Goal: Transaction & Acquisition: Purchase product/service

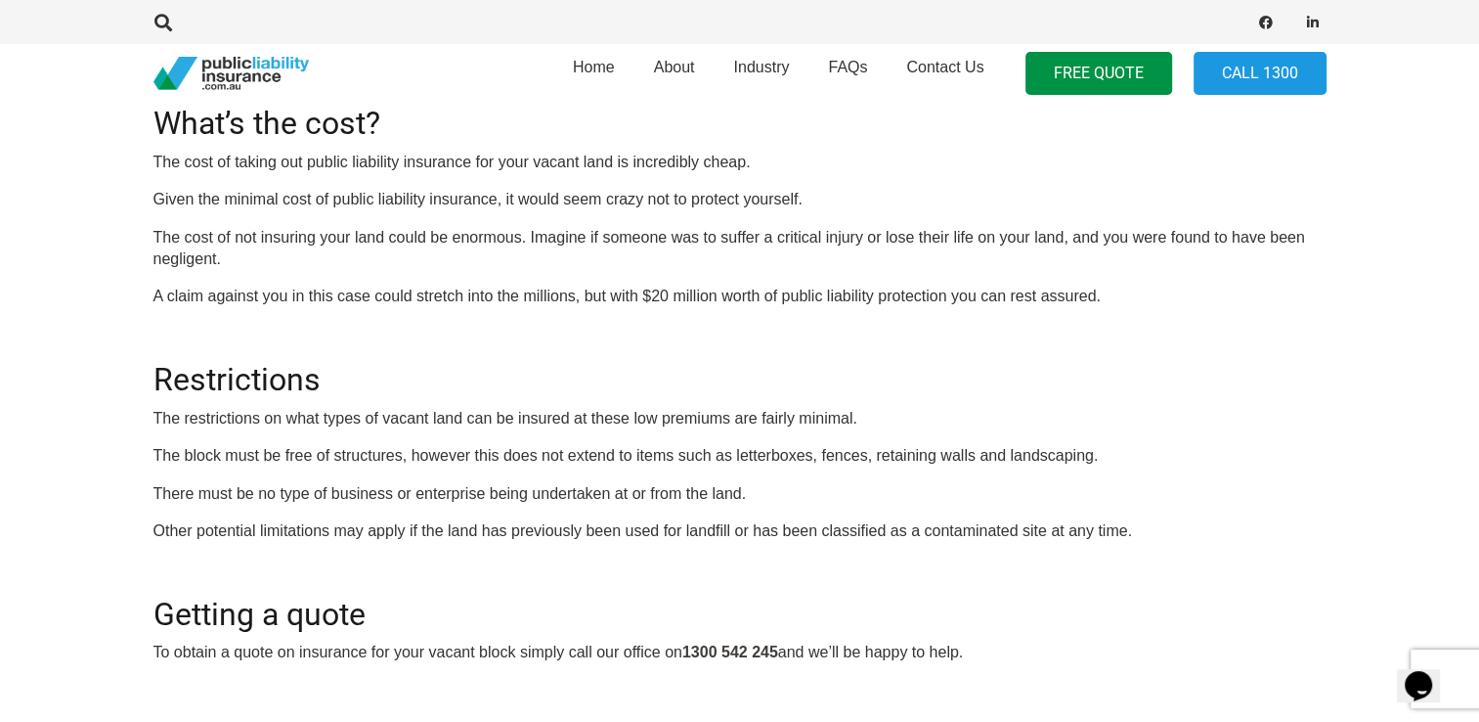
scroll to position [548, 0]
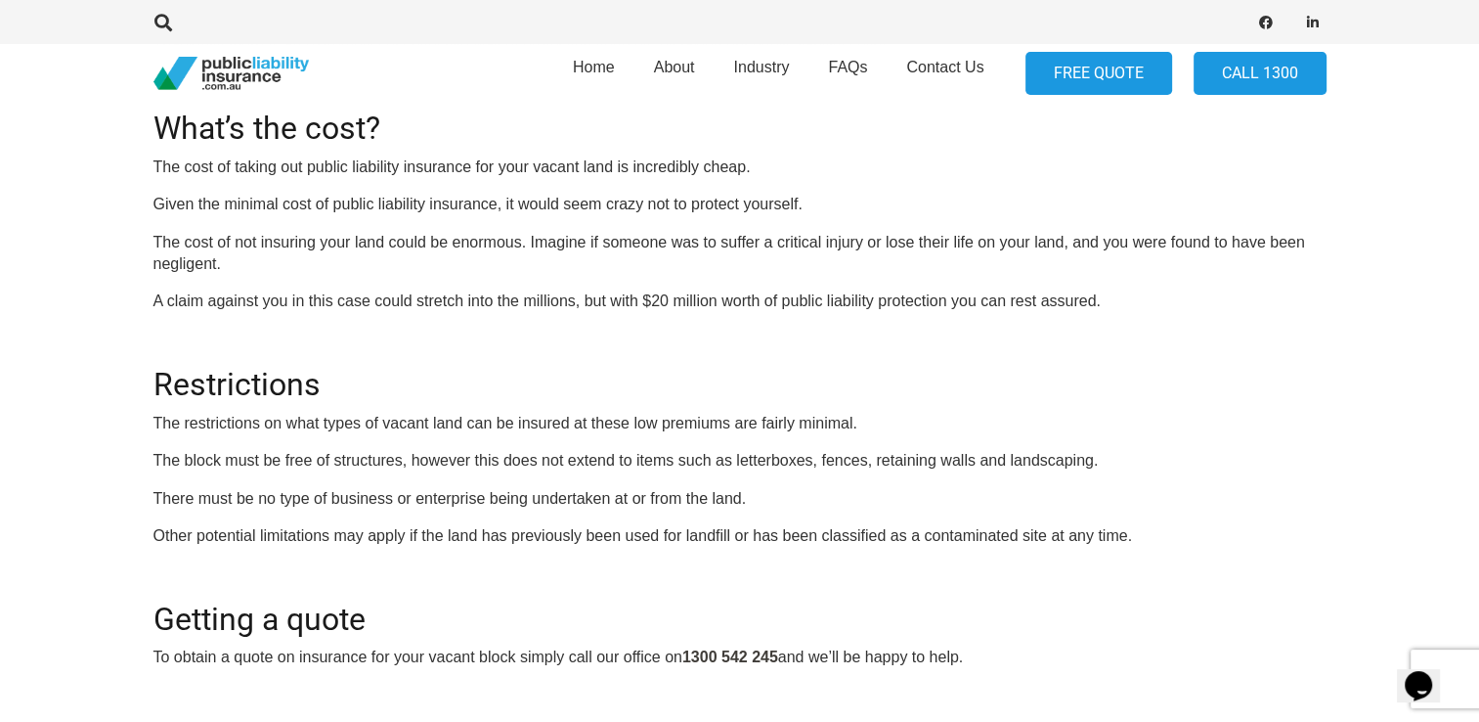
click at [1091, 74] on link "FREE QUOTE" at bounding box center [1099, 74] width 147 height 44
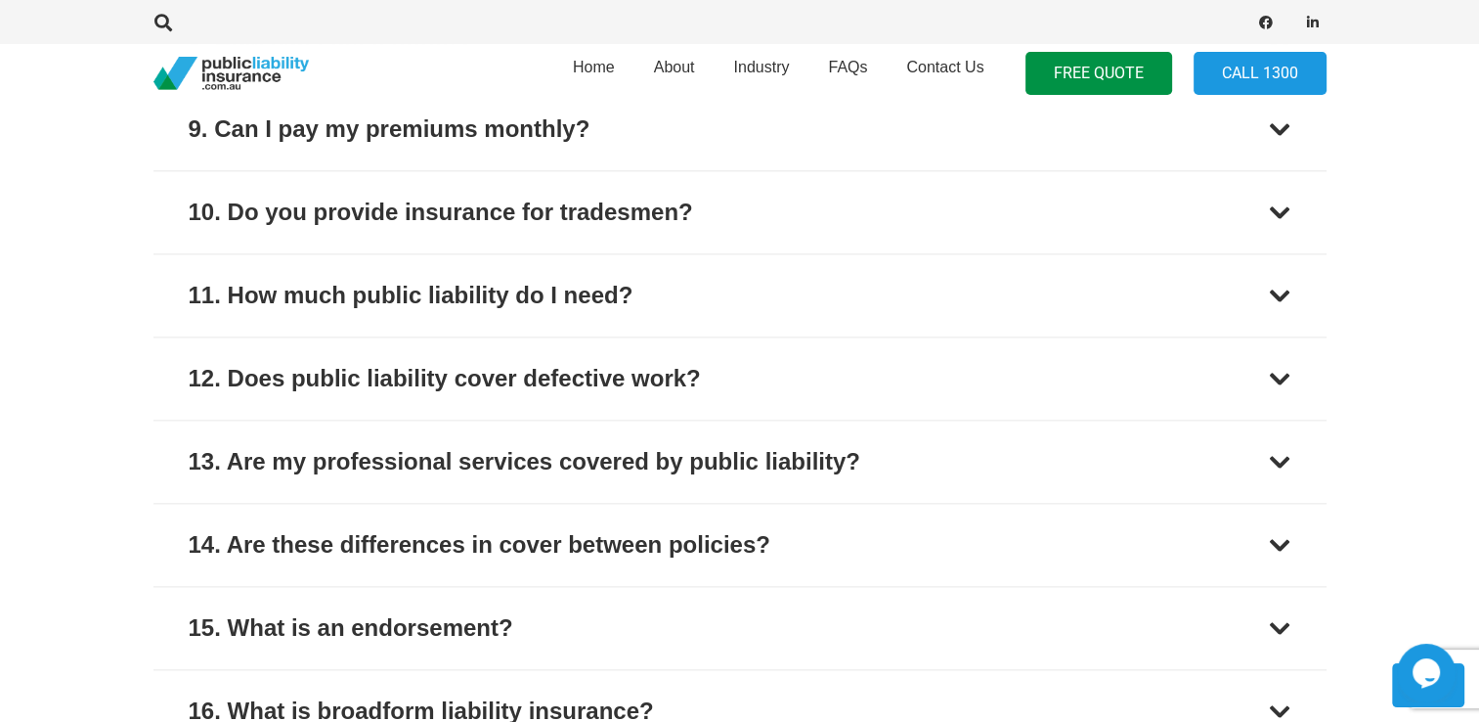
scroll to position [2280, 0]
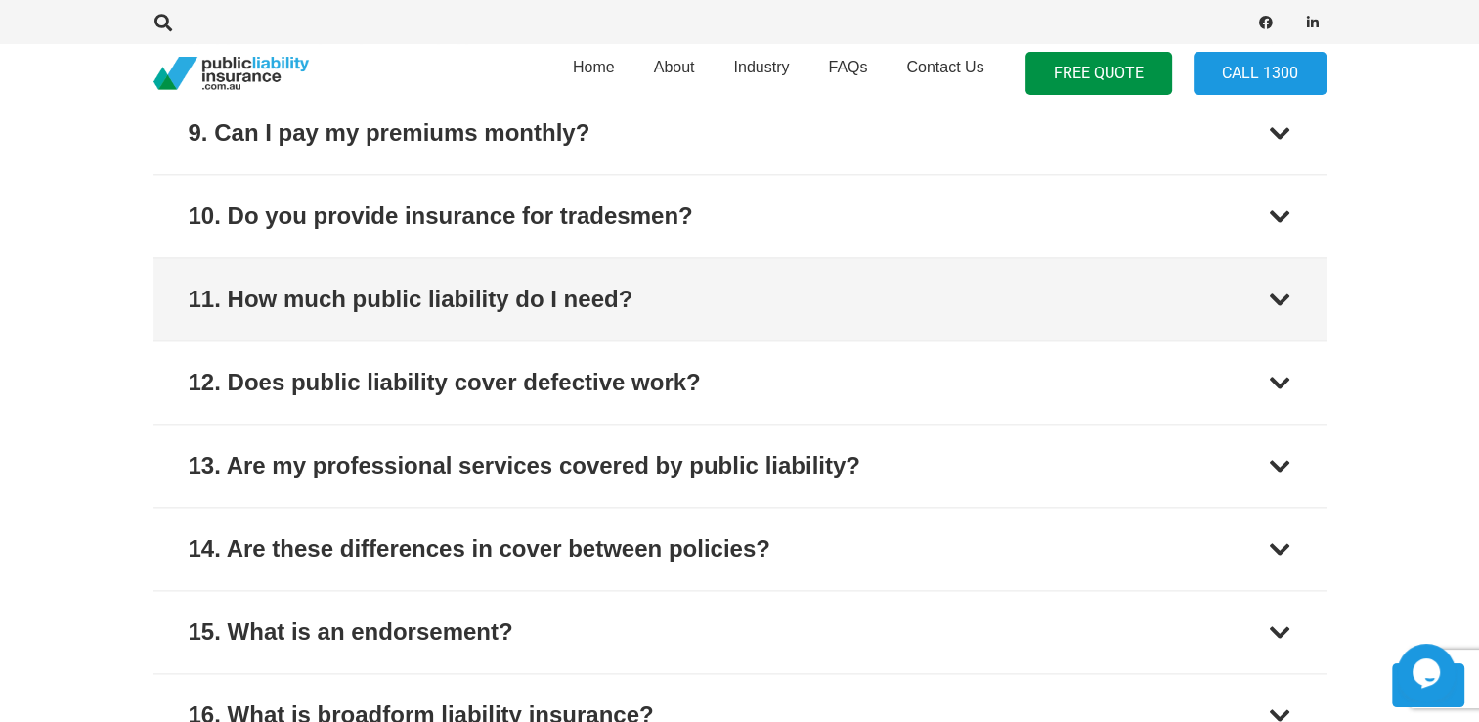
click at [849, 311] on button "11. How much public liability do I need?" at bounding box center [739, 299] width 1173 height 82
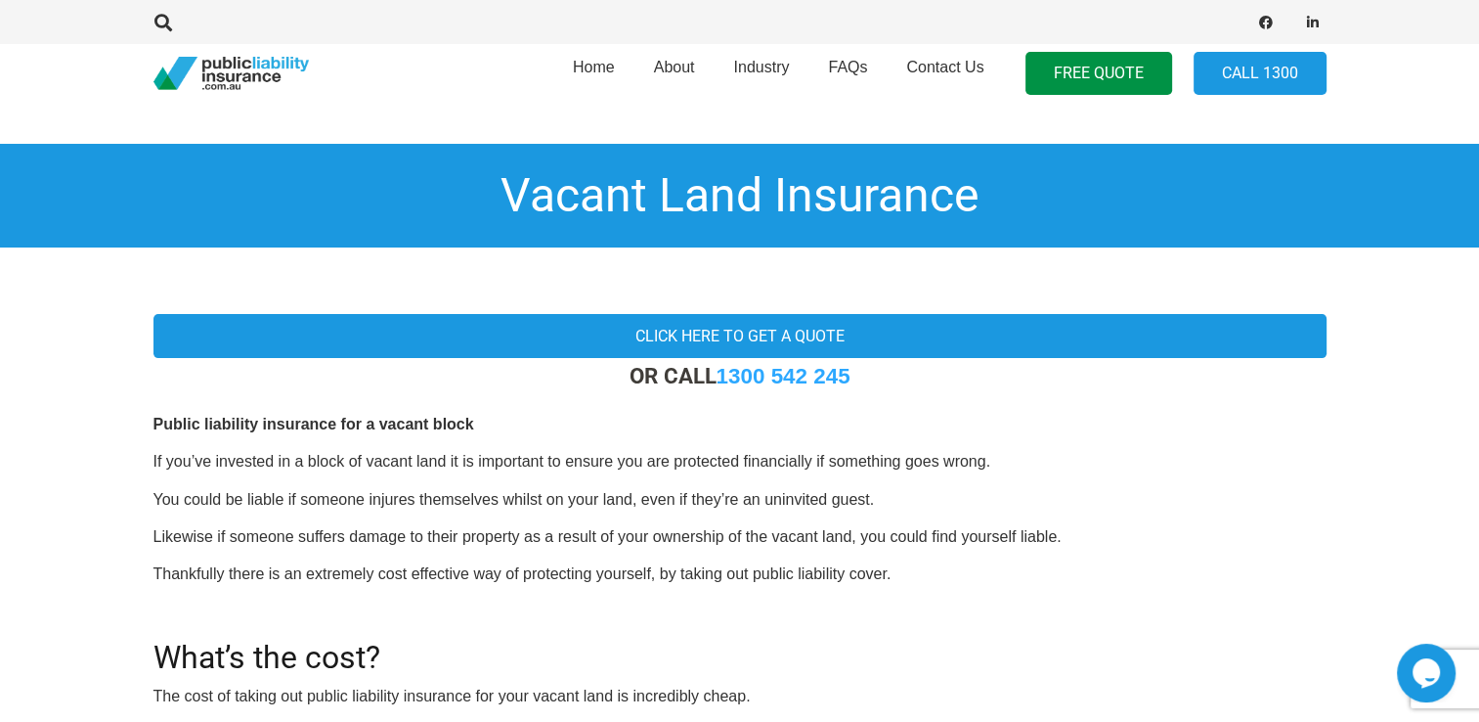
scroll to position [0, 0]
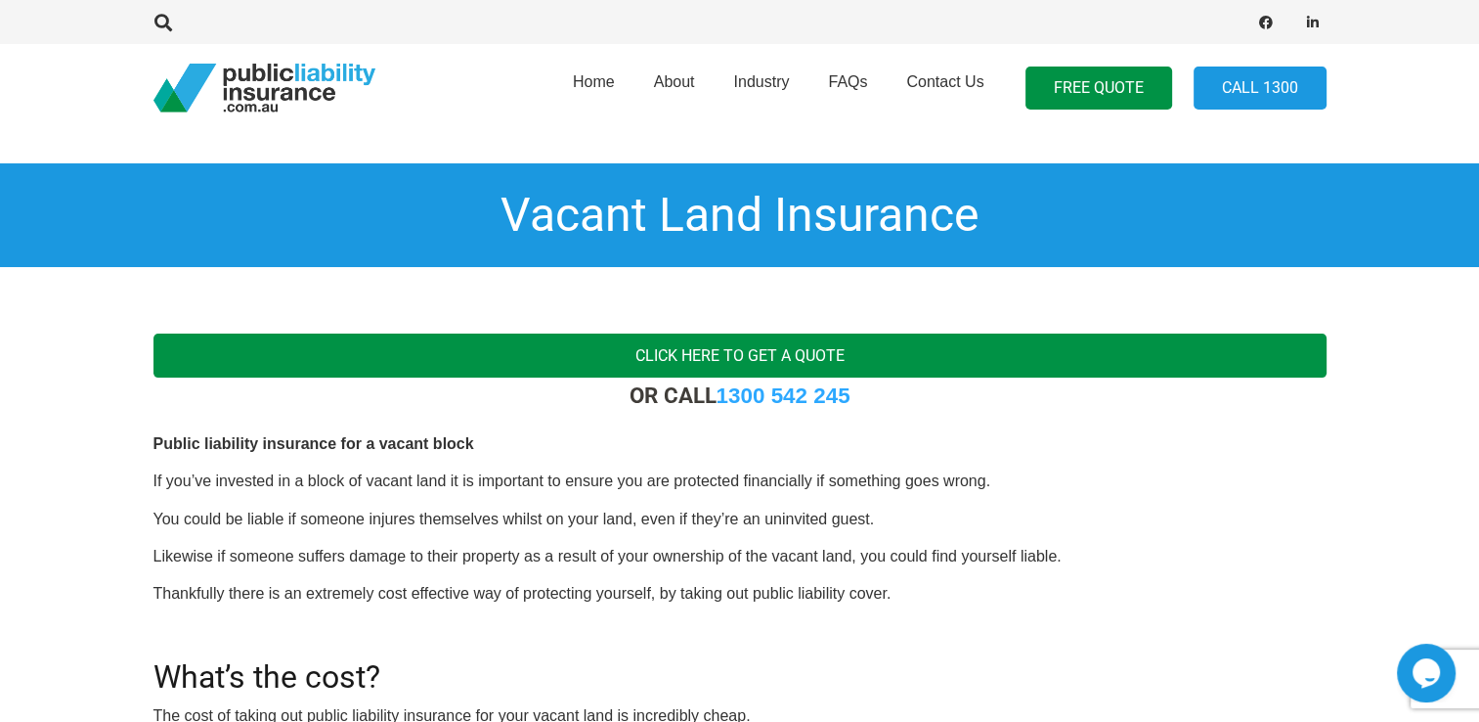
click at [862, 362] on link "Click here to get a quote" at bounding box center [739, 355] width 1173 height 44
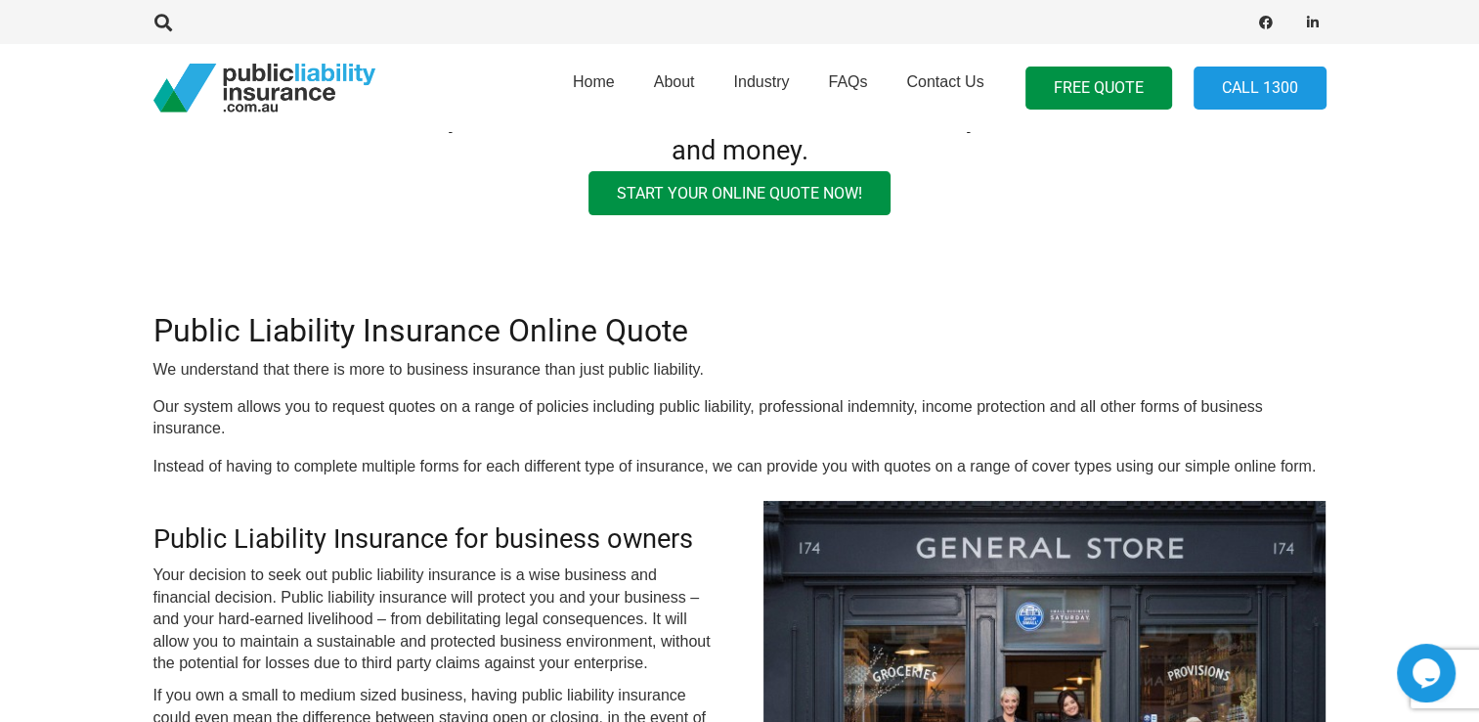
scroll to position [203, 0]
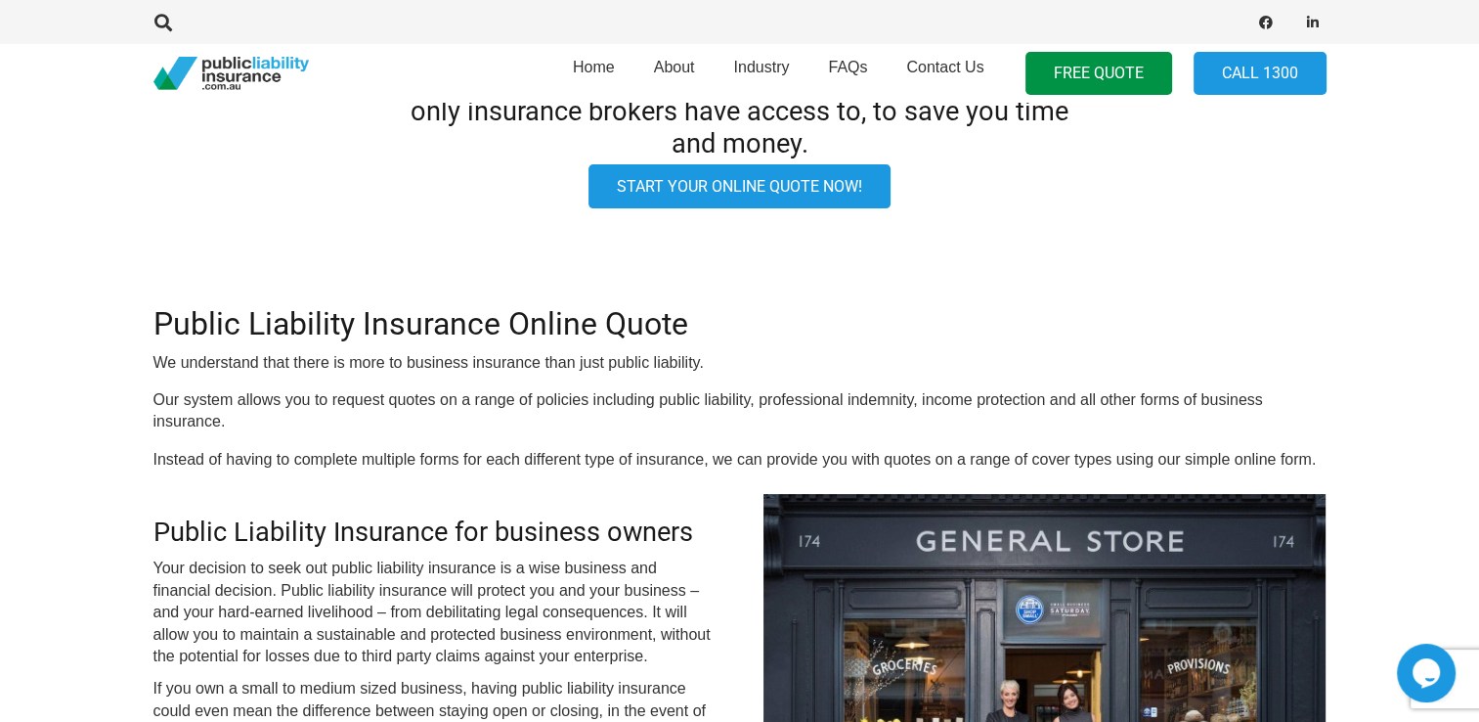
click at [755, 186] on link "Start your online quote now!" at bounding box center [740, 186] width 302 height 44
